Goal: Find specific page/section: Find specific page/section

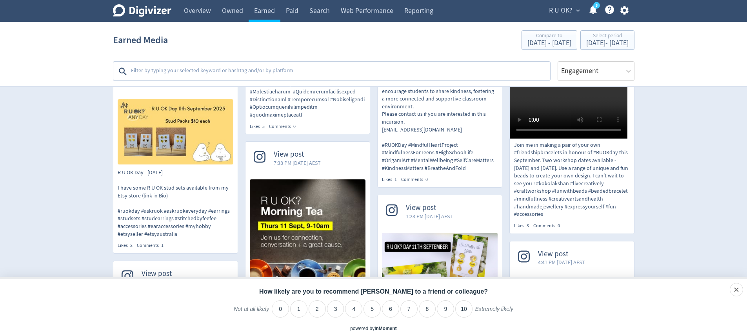
scroll to position [4266, 0]
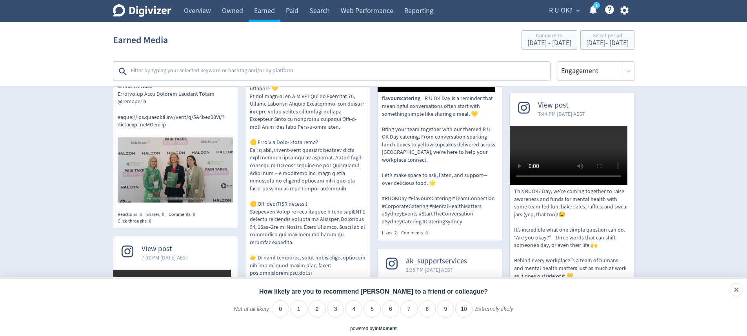
click at [297, 62] on div at bounding box center [332, 71] width 436 height 18
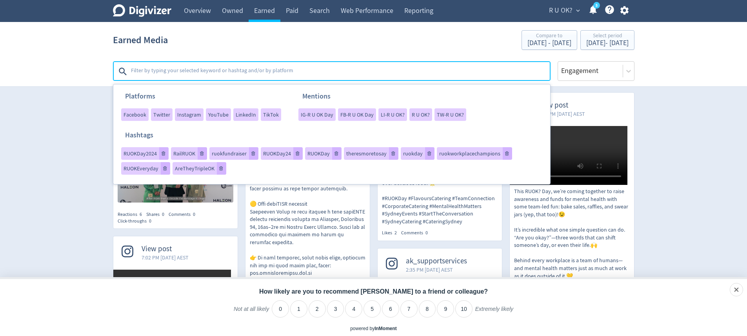
click at [297, 68] on textarea at bounding box center [339, 72] width 419 height 16
type textarea "#ksforruok"
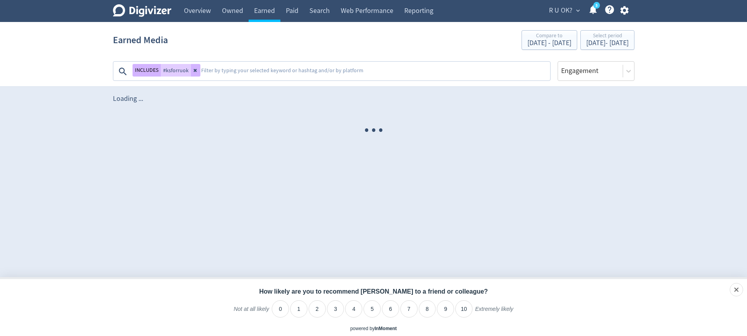
scroll to position [0, 0]
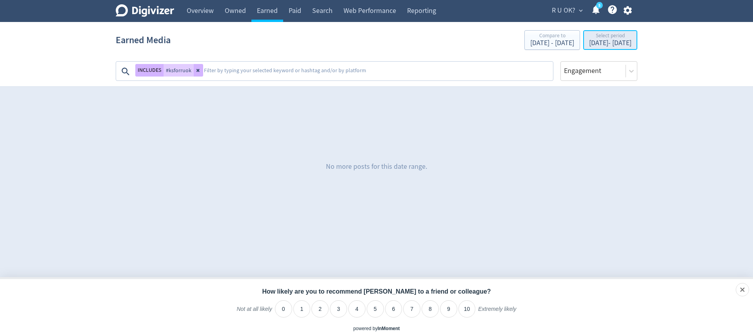
click at [602, 39] on div "Select period" at bounding box center [610, 36] width 42 height 7
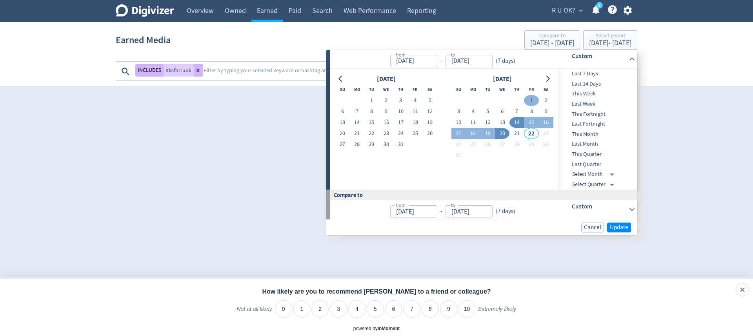
click at [529, 98] on button "1" at bounding box center [531, 100] width 15 height 11
type input "[DATE]"
click at [517, 132] on button "21" at bounding box center [517, 133] width 15 height 11
type input "[DATE]"
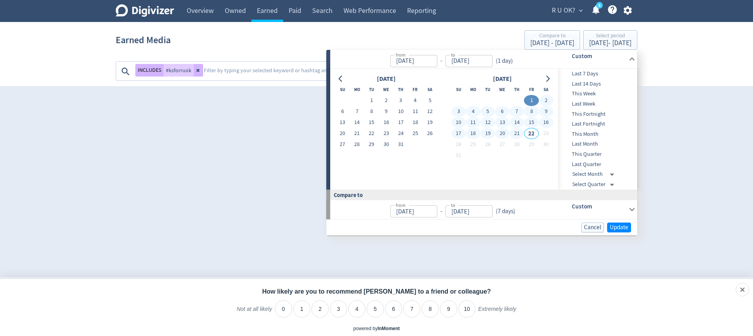
type input "[DATE]"
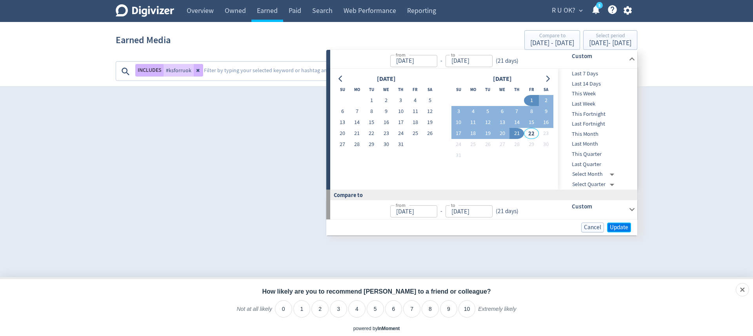
click at [620, 225] on span "Update" at bounding box center [619, 227] width 18 height 6
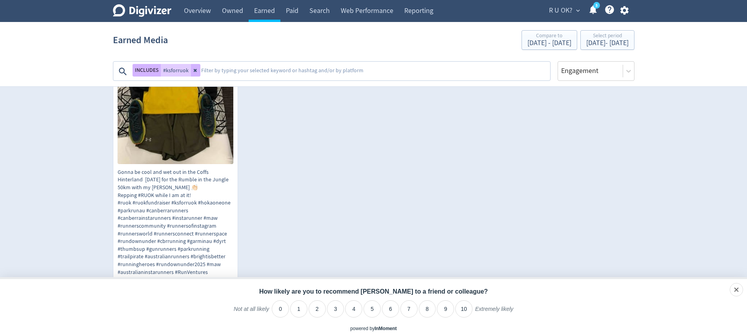
scroll to position [327, 0]
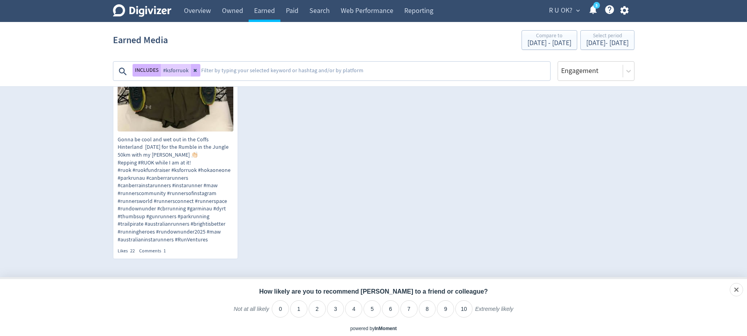
click at [248, 72] on textarea at bounding box center [374, 72] width 349 height 16
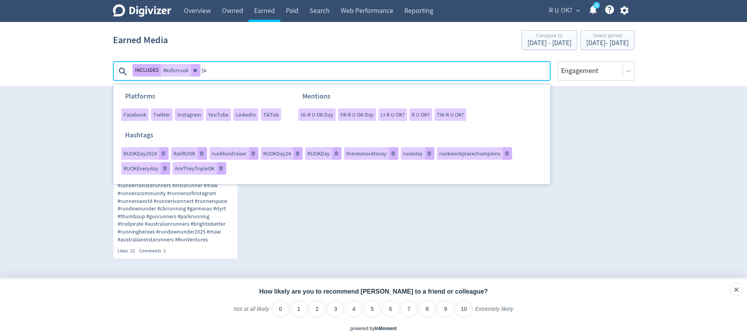
type textarea "$"
type textarea "#ks4ruok"
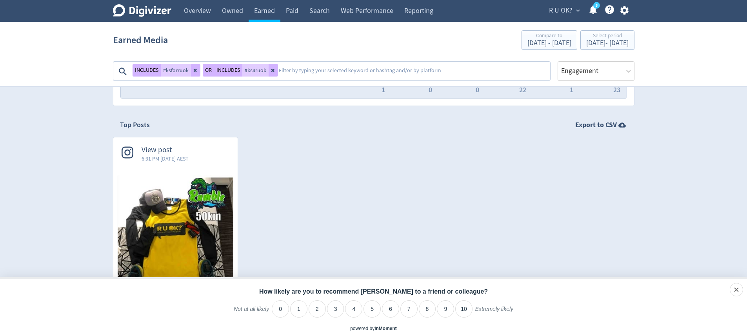
scroll to position [95, 0]
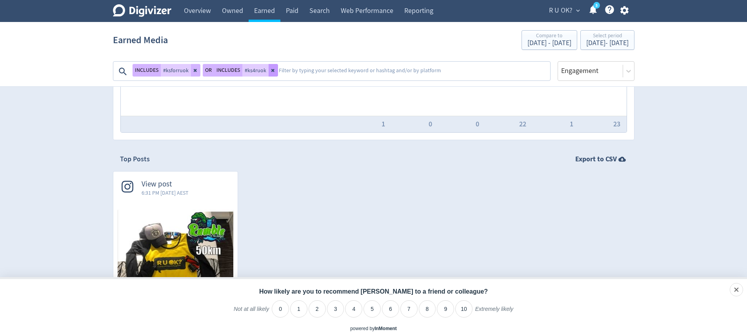
click at [274, 71] on button at bounding box center [273, 70] width 9 height 13
click at [274, 71] on textarea at bounding box center [374, 72] width 349 height 16
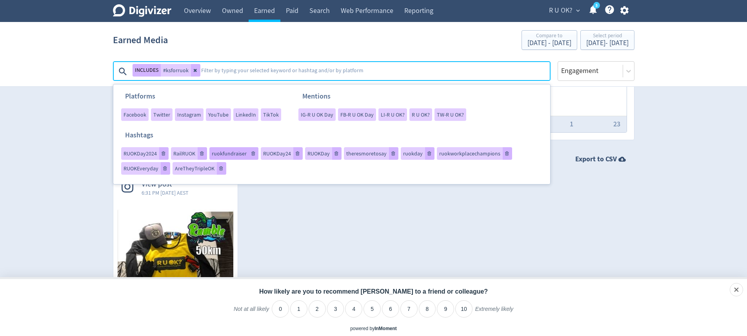
click at [231, 156] on span "ruokfundraiser" at bounding box center [229, 153] width 35 height 5
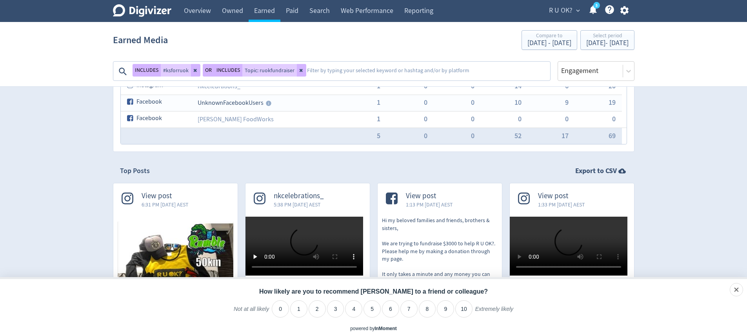
scroll to position [0, 0]
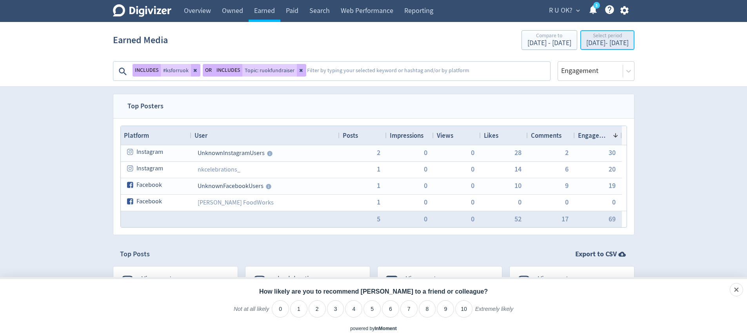
click at [587, 45] on div "[DATE] - [DATE]" at bounding box center [608, 43] width 42 height 7
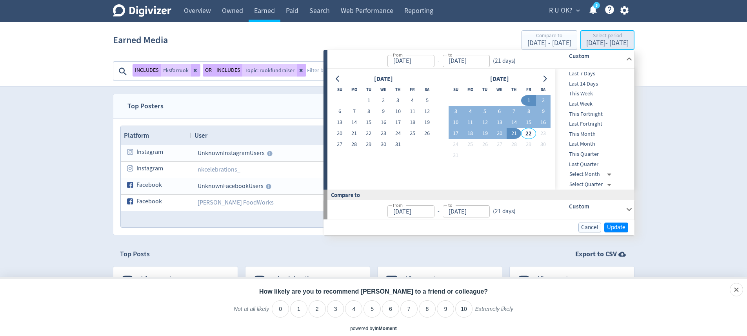
type input "[DATE]"
click at [518, 122] on button "14" at bounding box center [514, 122] width 15 height 11
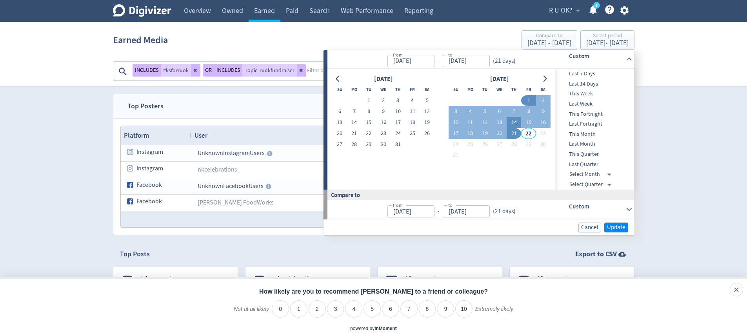
type input "[DATE]"
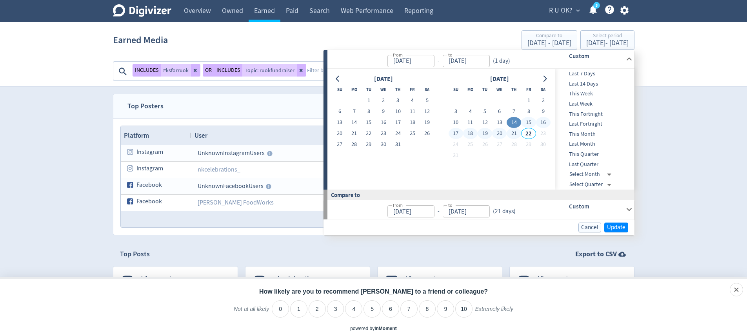
click at [516, 133] on button "21" at bounding box center [514, 133] width 15 height 11
type input "[DATE]"
click at [622, 230] on span "Update" at bounding box center [616, 227] width 18 height 6
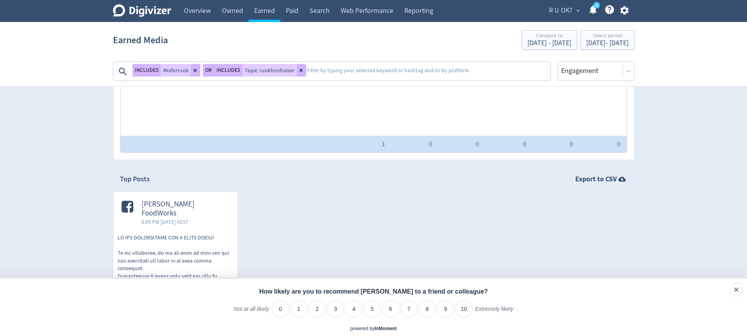
scroll to position [91, 0]
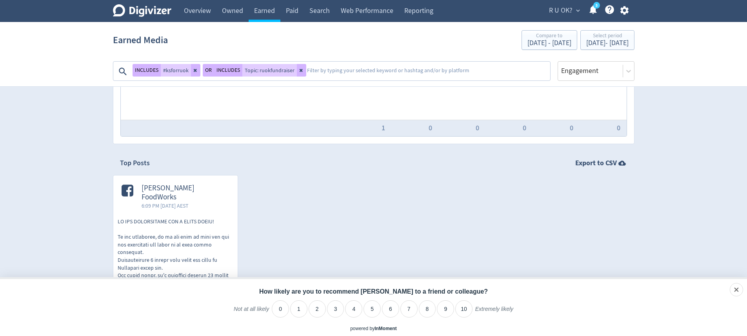
click at [202, 186] on span "[PERSON_NAME] FoodWorks" at bounding box center [186, 193] width 88 height 18
